Goal: Information Seeking & Learning: Learn about a topic

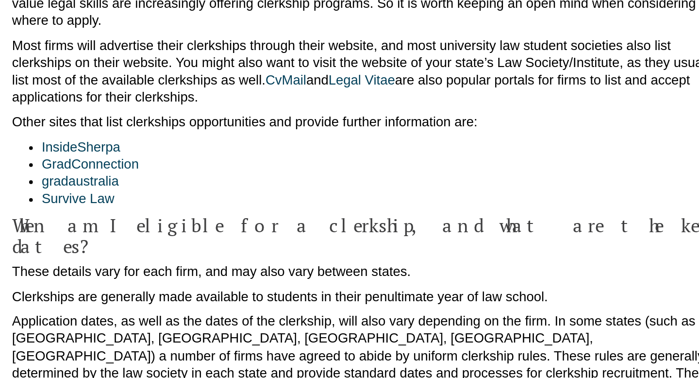
scroll to position [534, 0]
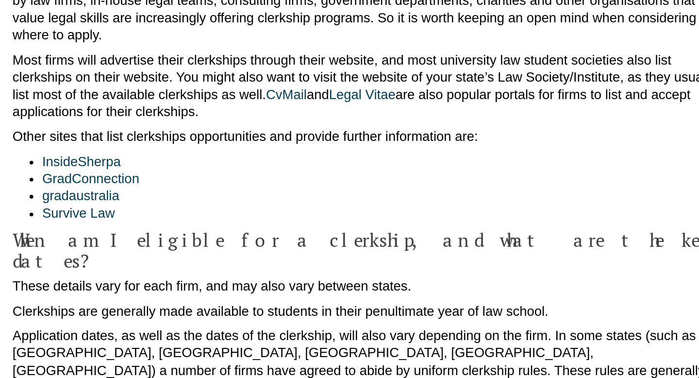
click at [229, 150] on p "Most firms will advertise their clerkships through their website, and most univ…" at bounding box center [349, 173] width 461 height 46
click at [285, 174] on link "CvMail" at bounding box center [298, 179] width 27 height 10
click at [326, 174] on link "Legal Vitae" at bounding box center [348, 179] width 44 height 10
drag, startPoint x: 190, startPoint y: 187, endPoint x: 144, endPoint y: 181, distance: 47.0
click at [143, 217] on li "InsideSherpa" at bounding box center [359, 222] width 442 height 11
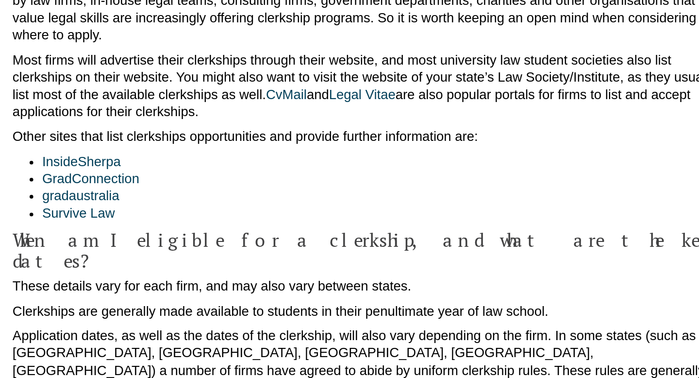
click at [236, 217] on li "InsideSherpa" at bounding box center [359, 222] width 442 height 11
click at [160, 217] on link "InsideSherpa" at bounding box center [163, 222] width 51 height 10
click at [173, 229] on link "GradConnection" at bounding box center [170, 234] width 64 height 10
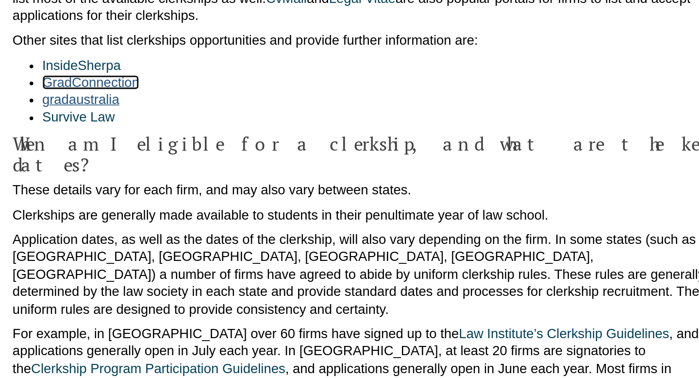
scroll to position [594, 0]
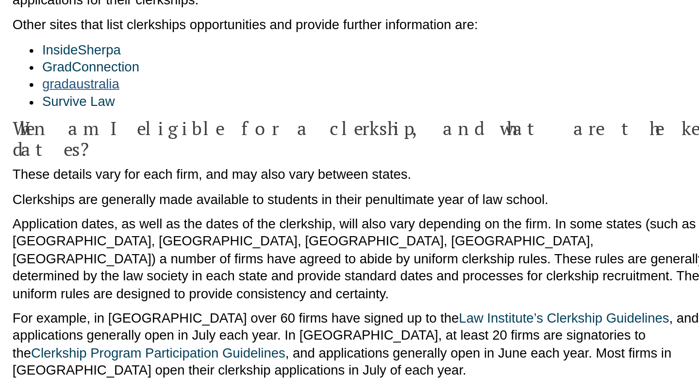
click at [175, 180] on link "gradaustralia" at bounding box center [163, 185] width 50 height 10
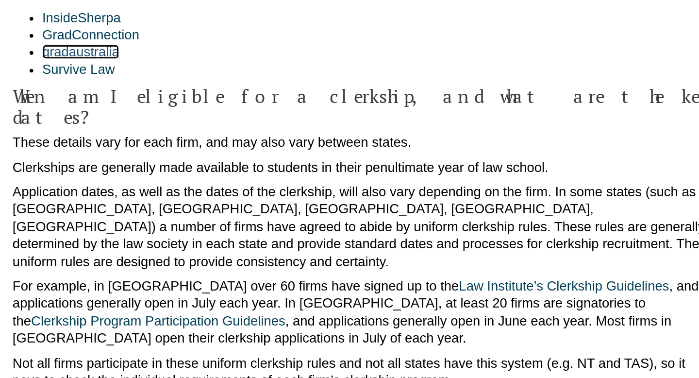
scroll to position [624, 0]
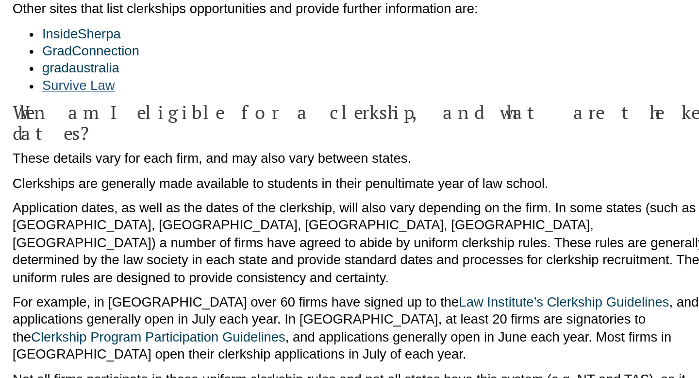
click at [167, 162] on link "Survive Law" at bounding box center [162, 167] width 48 height 10
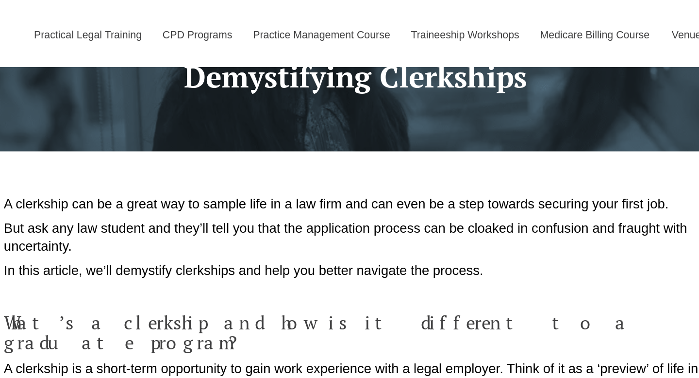
scroll to position [0, 0]
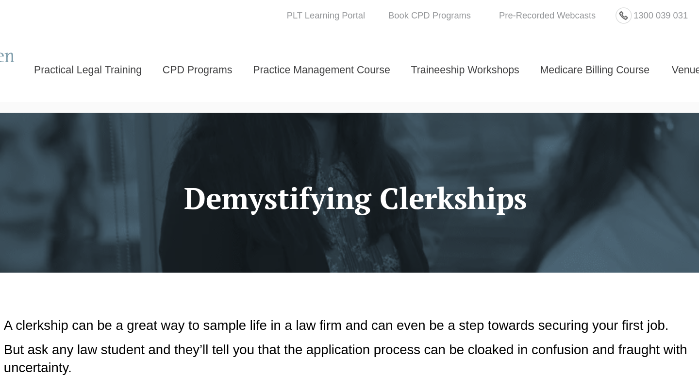
drag, startPoint x: 463, startPoint y: 131, endPoint x: 233, endPoint y: 124, distance: 229.2
click at [233, 124] on h1 "Demystifying Clerkships" at bounding box center [349, 129] width 607 height 21
copy h1 "Demystifying Clerkships"
